Goal: Browse casually: Explore the website without a specific task or goal

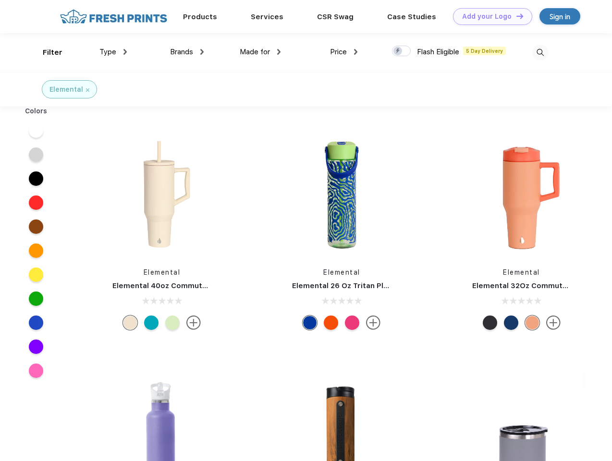
click at [489, 16] on link "Add your Logo Design Tool" at bounding box center [492, 16] width 79 height 17
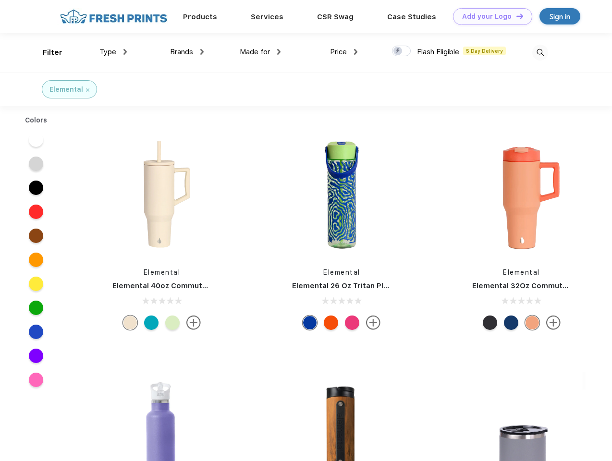
click at [0, 0] on div "Design Tool" at bounding box center [0, 0] width 0 height 0
click at [515, 16] on link "Add your Logo Design Tool" at bounding box center [492, 16] width 79 height 17
click at [46, 52] on div "Filter" at bounding box center [53, 52] width 20 height 11
click at [113, 52] on span "Type" at bounding box center [107, 52] width 17 height 9
click at [187, 52] on span "Brands" at bounding box center [181, 52] width 23 height 9
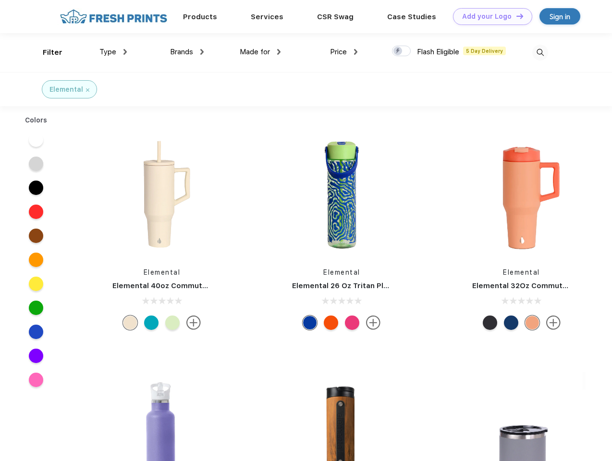
click at [260, 52] on span "Made for" at bounding box center [255, 52] width 30 height 9
click at [344, 52] on span "Price" at bounding box center [338, 52] width 17 height 9
click at [402, 51] on div at bounding box center [401, 51] width 19 height 11
click at [398, 51] on input "checkbox" at bounding box center [395, 48] width 6 height 6
click at [540, 52] on img at bounding box center [540, 53] width 16 height 16
